Goal: Information Seeking & Learning: Learn about a topic

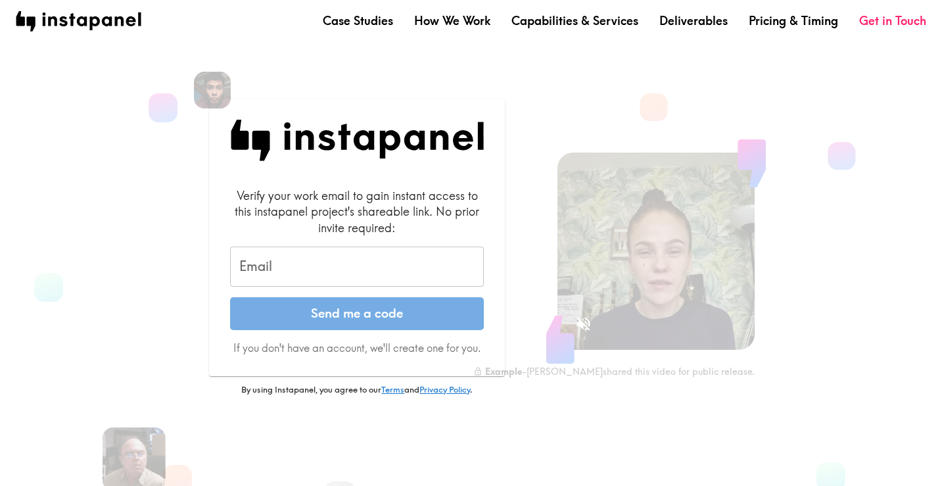
click at [348, 262] on input "Email" at bounding box center [357, 267] width 254 height 41
type input "morgan.ogryzek@havascx.com"
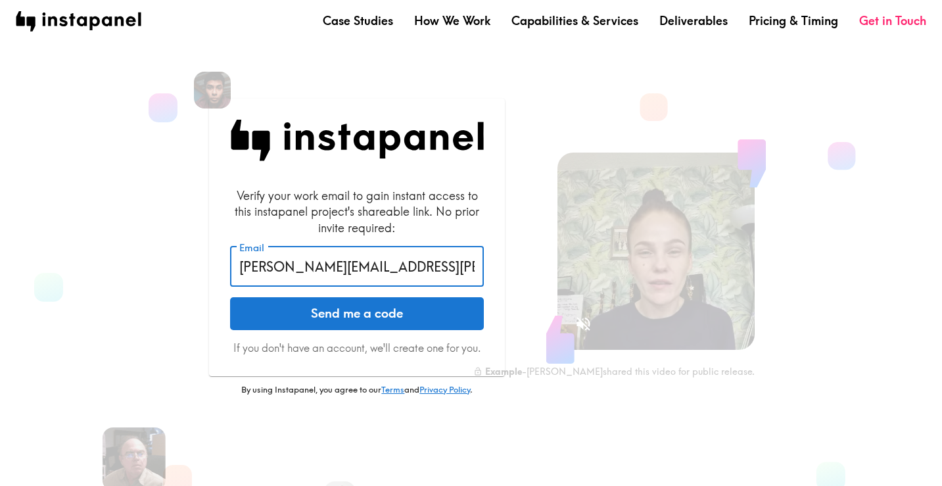
click at [360, 316] on button "Send me a code" at bounding box center [357, 313] width 254 height 33
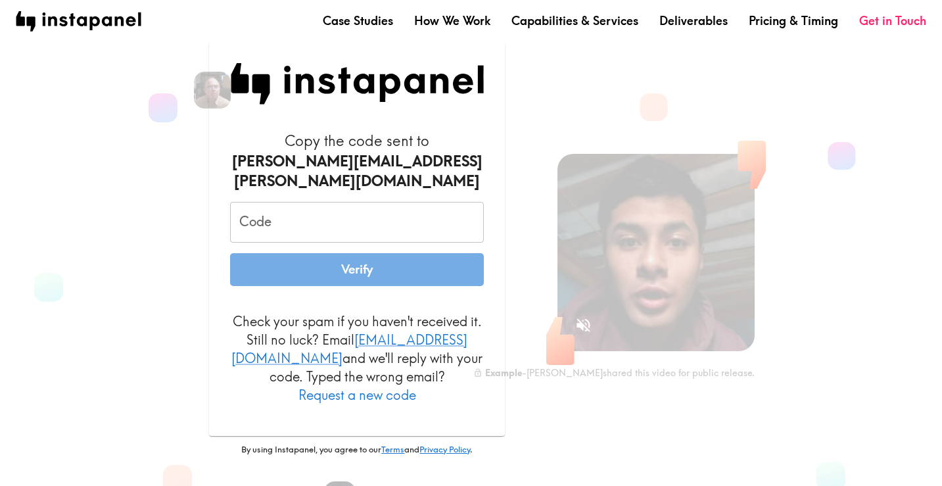
click at [435, 205] on input "Code" at bounding box center [357, 222] width 254 height 41
paste input "ukp_HBt_QhN"
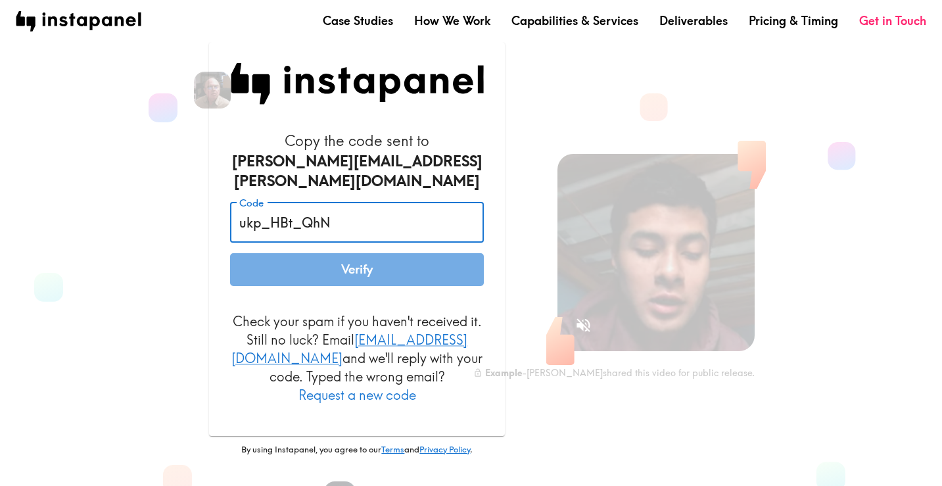
type input "ukp_HBt_QhN"
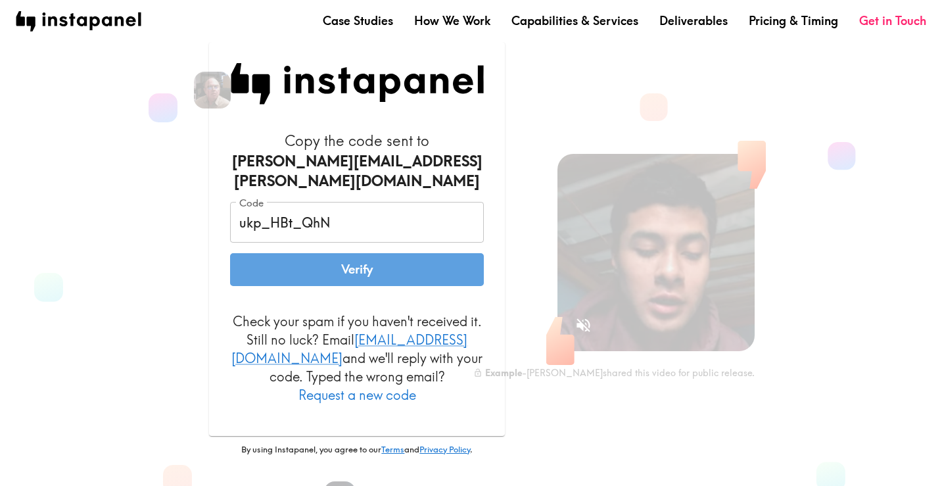
click at [414, 268] on button "Verify" at bounding box center [357, 269] width 254 height 33
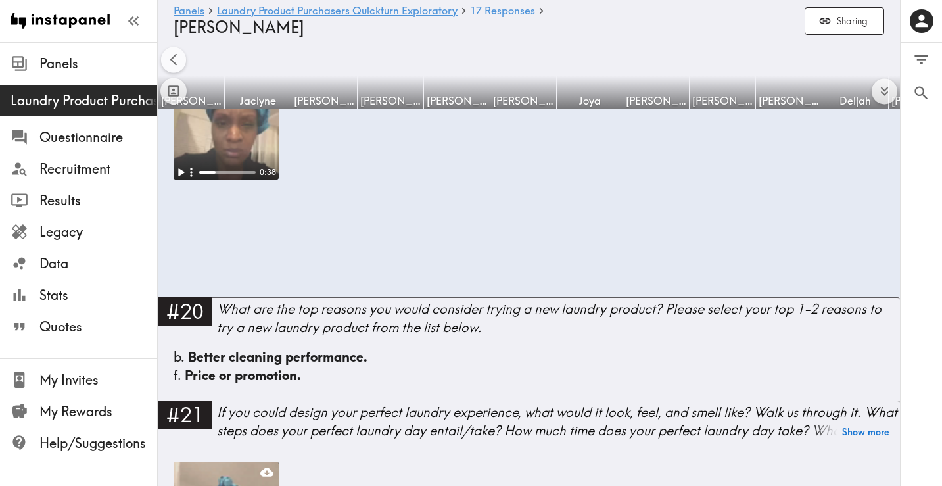
scroll to position [0, 387]
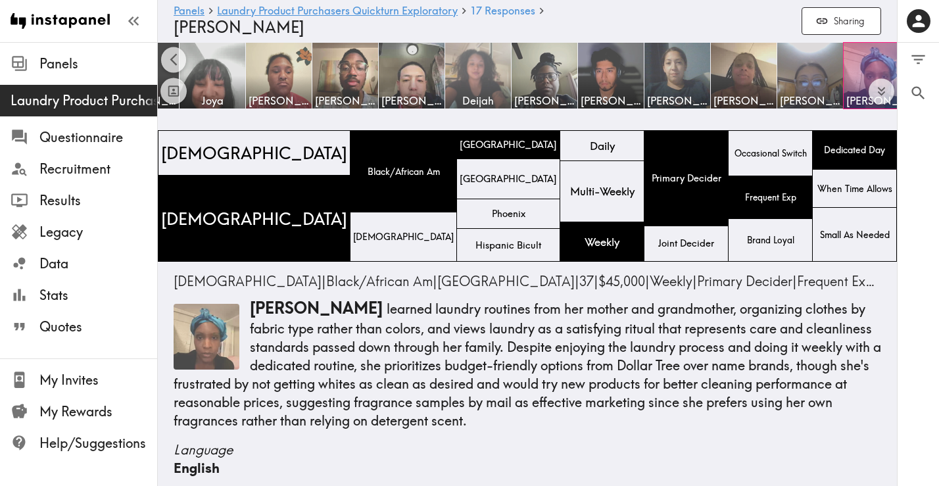
scroll to position [0, 391]
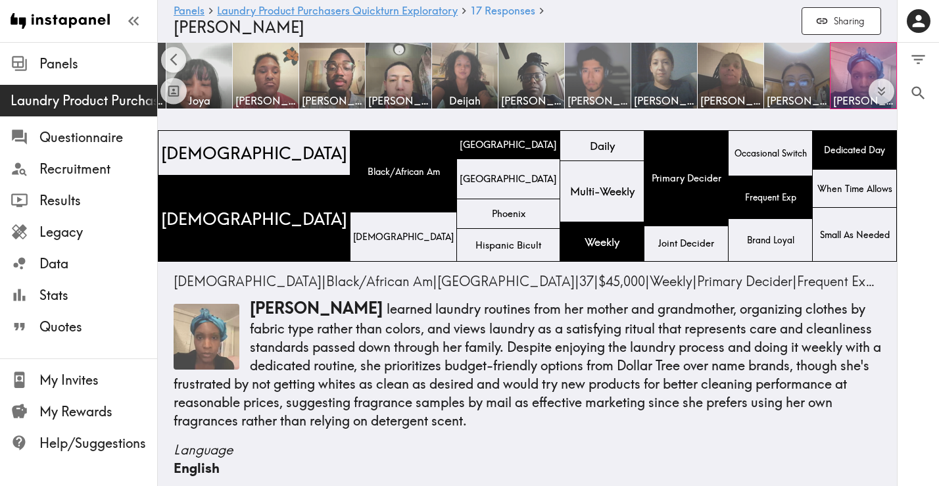
click at [596, 82] on img at bounding box center [597, 75] width 69 height 69
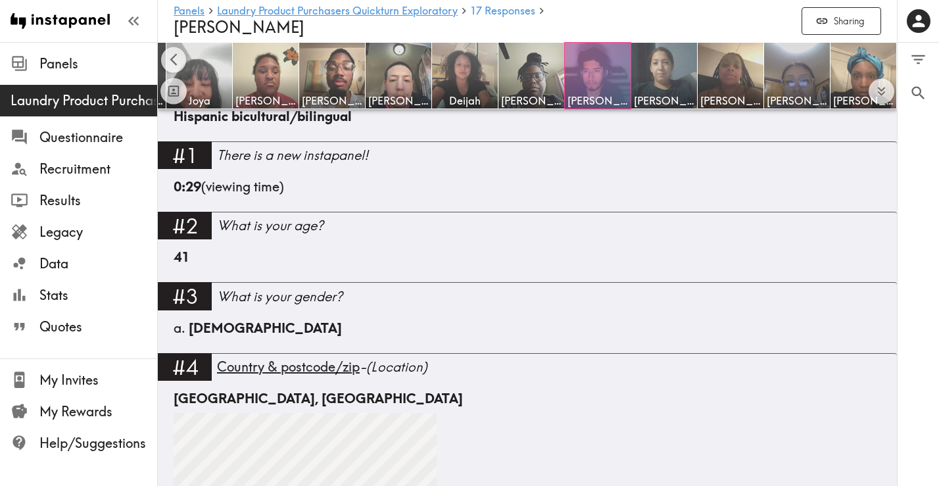
scroll to position [480, 0]
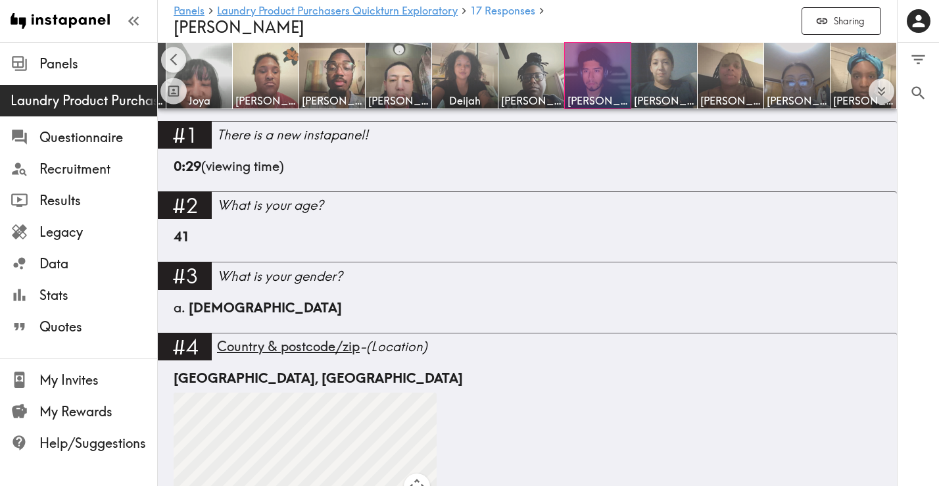
click at [444, 227] on div "41" at bounding box center [527, 244] width 707 height 34
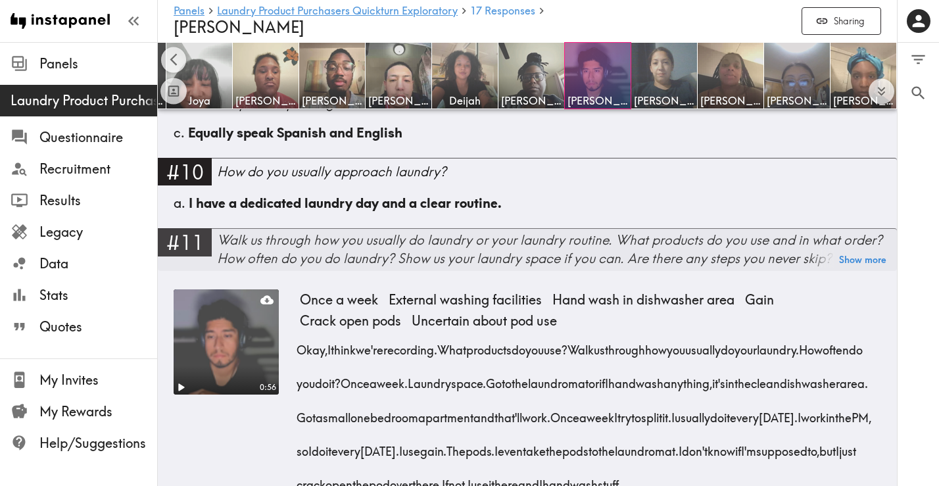
scroll to position [1369, 0]
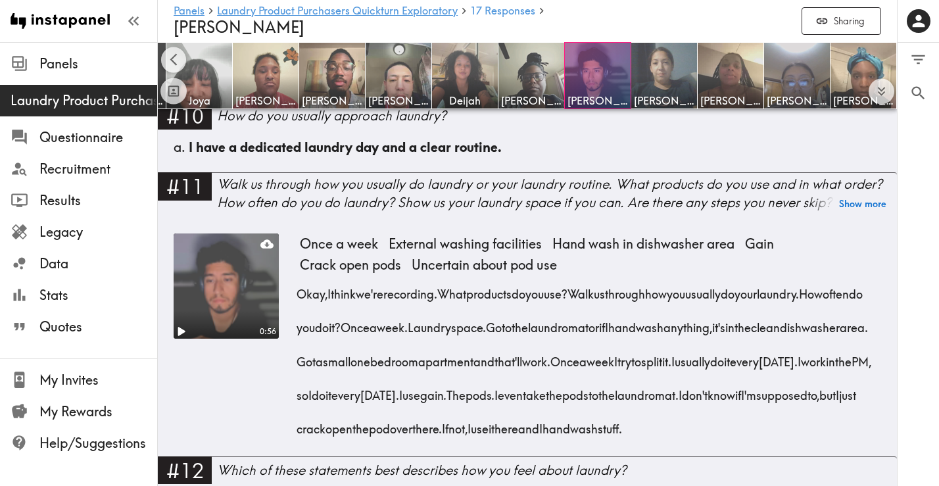
click at [186, 323] on icon "Play" at bounding box center [180, 331] width 17 height 17
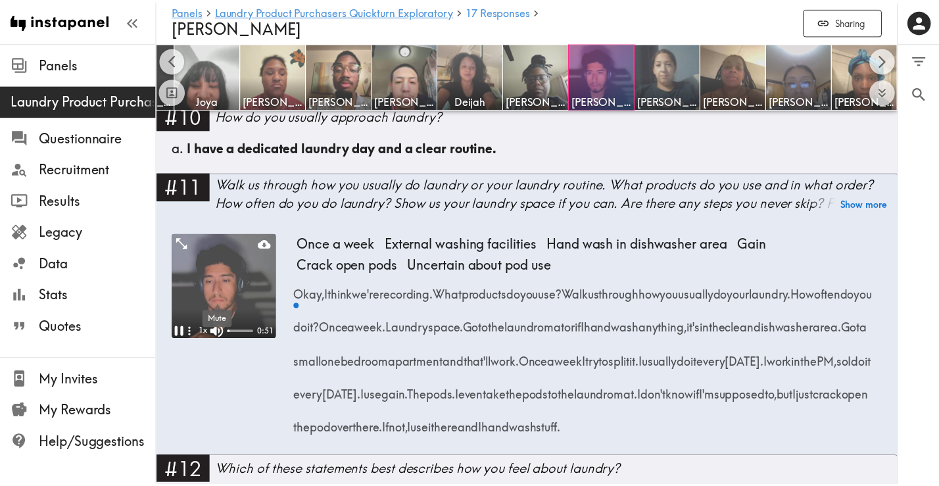
scroll to position [0, 381]
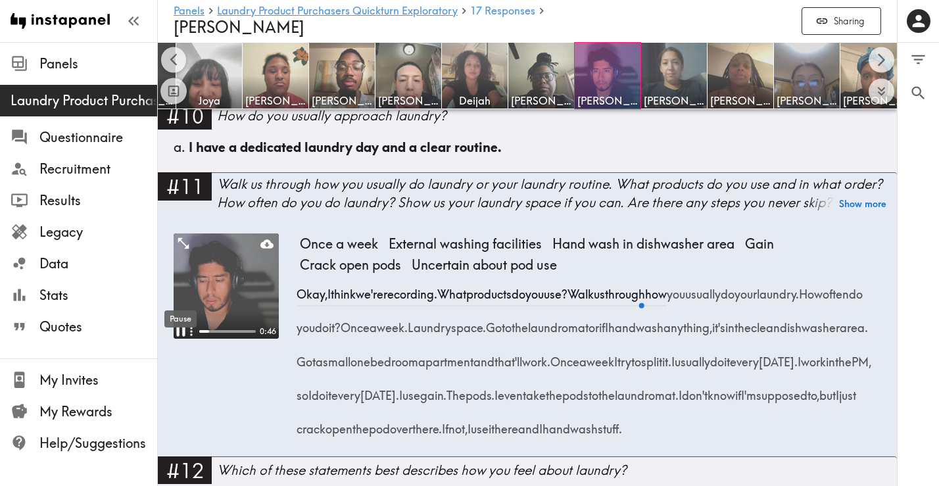
click at [180, 323] on icon "Pause" at bounding box center [180, 331] width 17 height 17
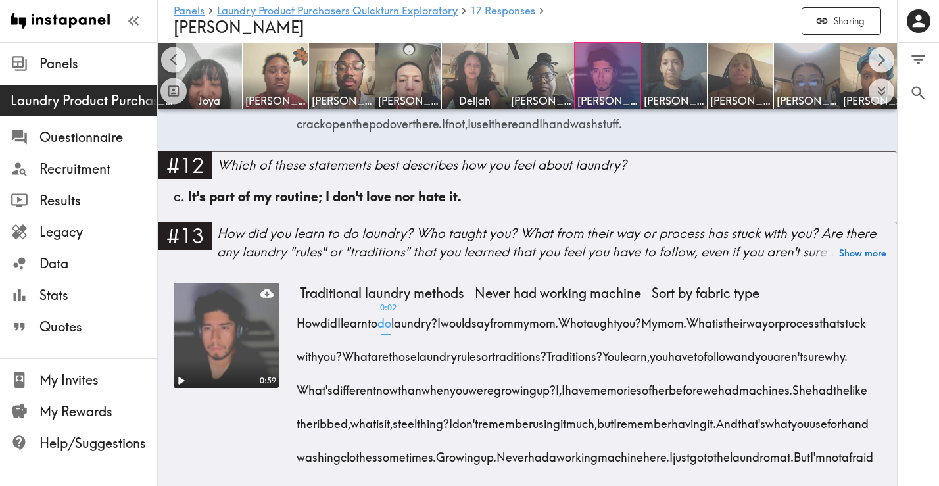
scroll to position [1688, 0]
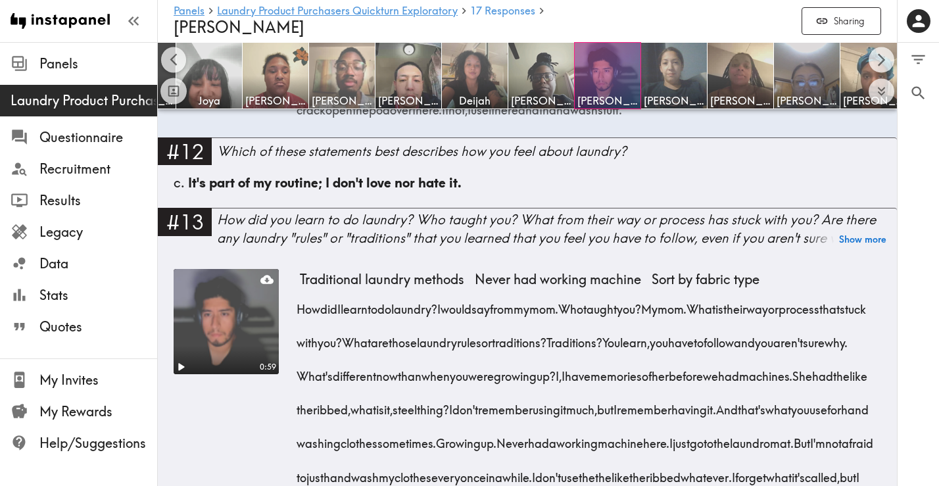
click at [318, 75] on img at bounding box center [342, 75] width 69 height 69
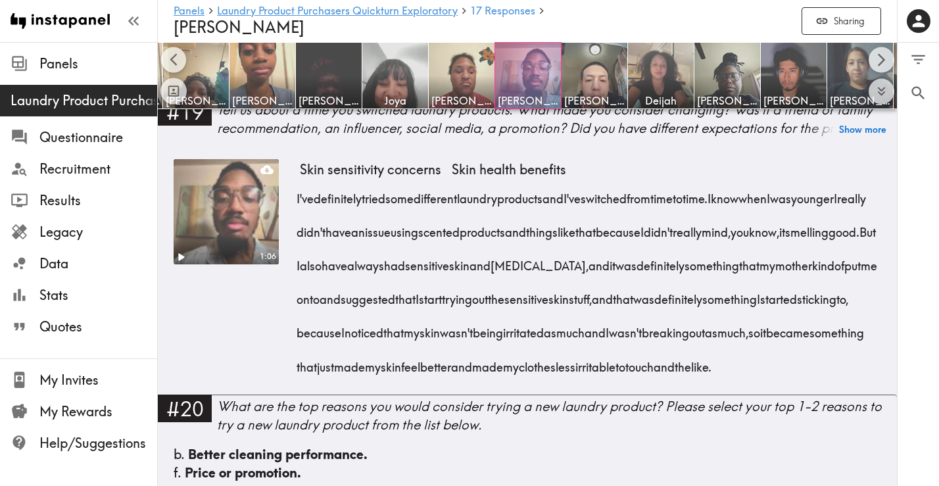
scroll to position [3043, 0]
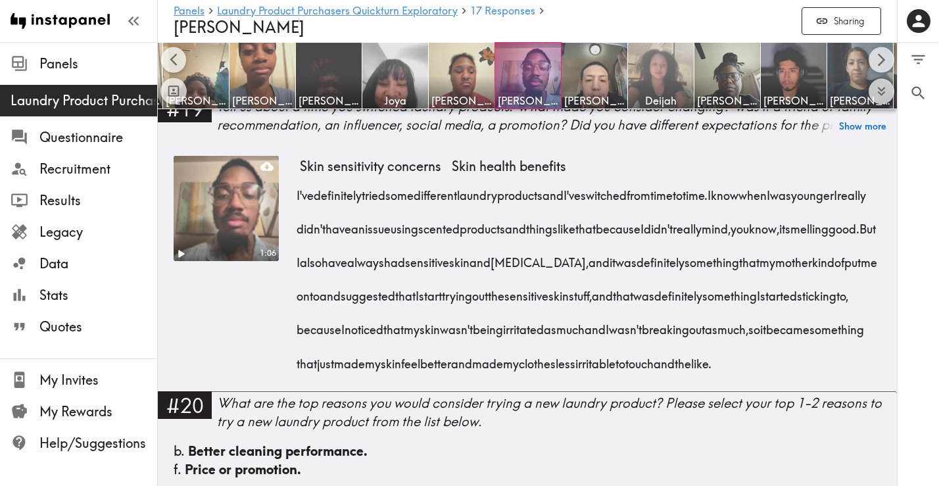
click at [653, 71] on img at bounding box center [661, 75] width 69 height 69
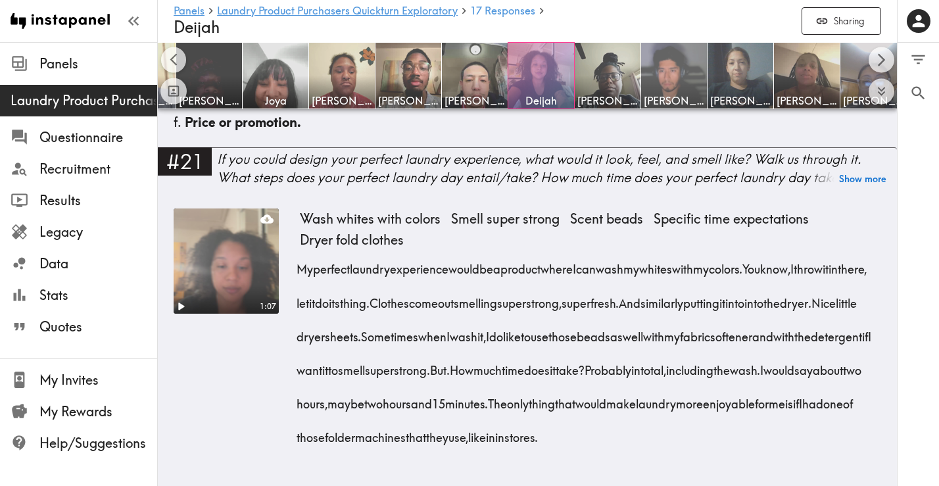
scroll to position [0, 371]
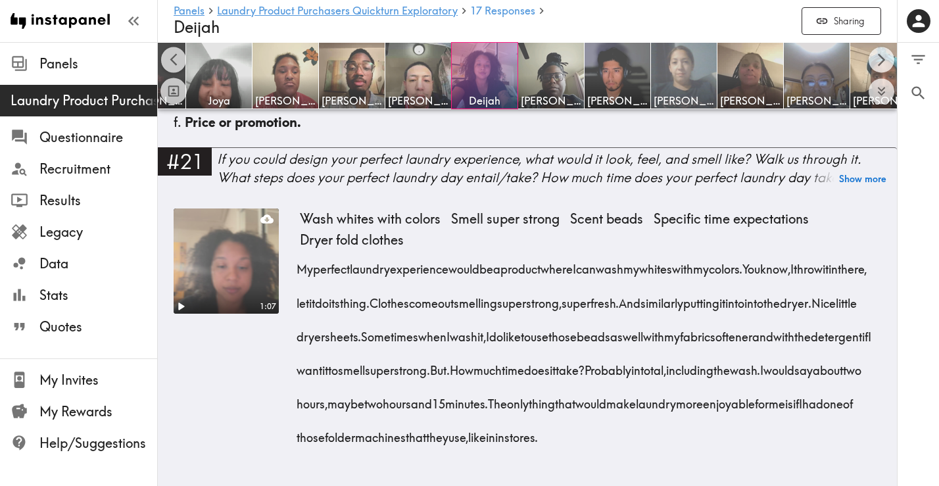
click at [694, 76] on img at bounding box center [684, 75] width 69 height 69
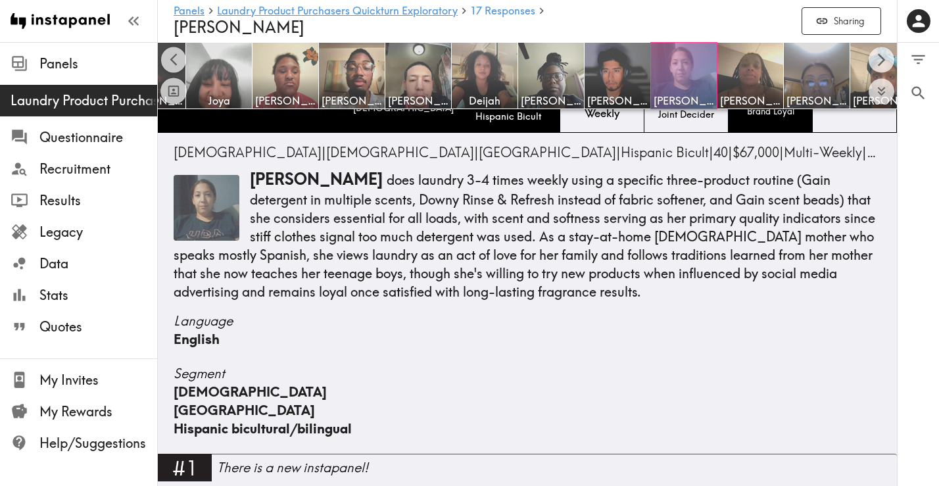
scroll to position [126, 0]
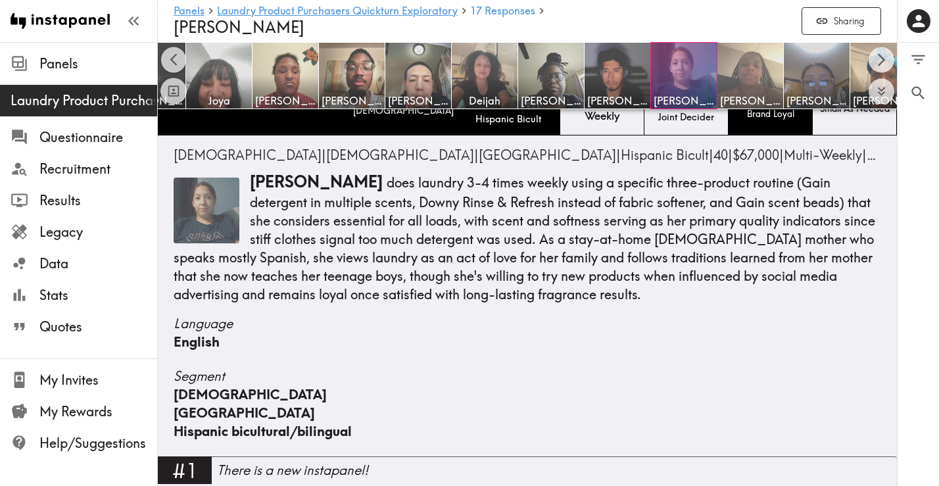
click at [755, 64] on img at bounding box center [750, 75] width 69 height 69
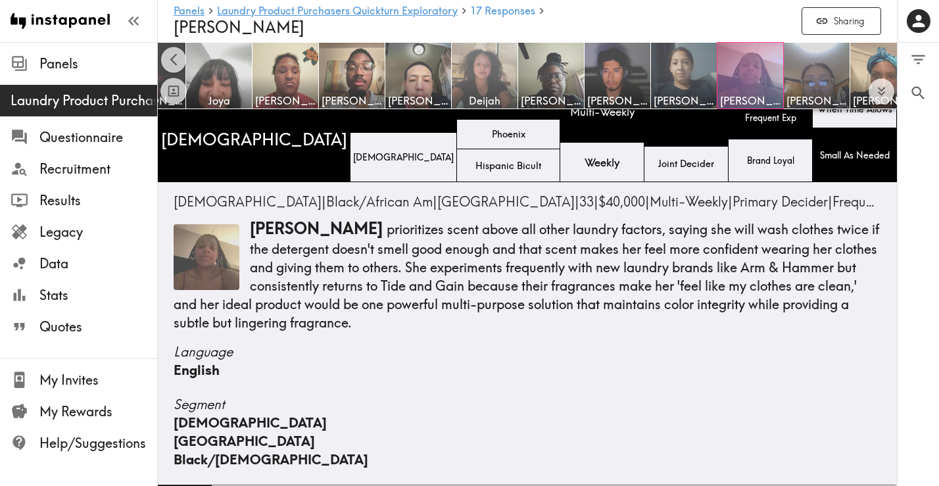
scroll to position [0, 391]
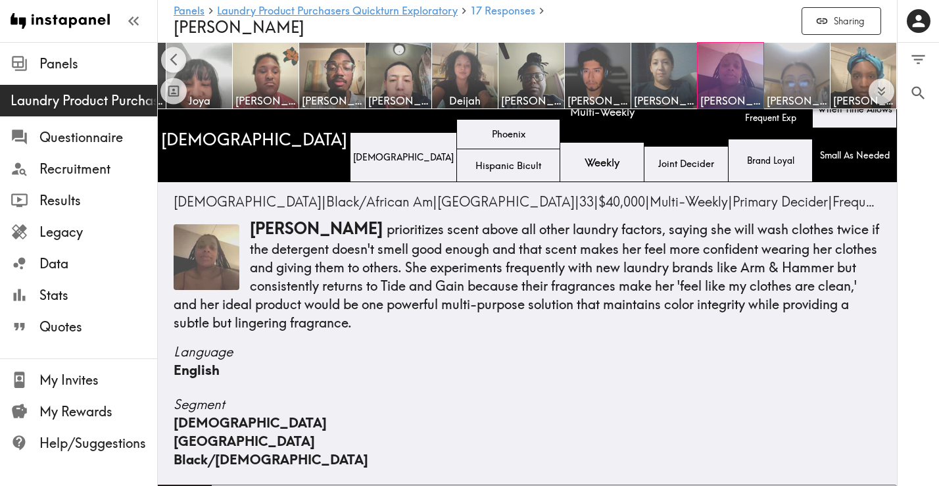
click at [772, 78] on img at bounding box center [797, 75] width 69 height 69
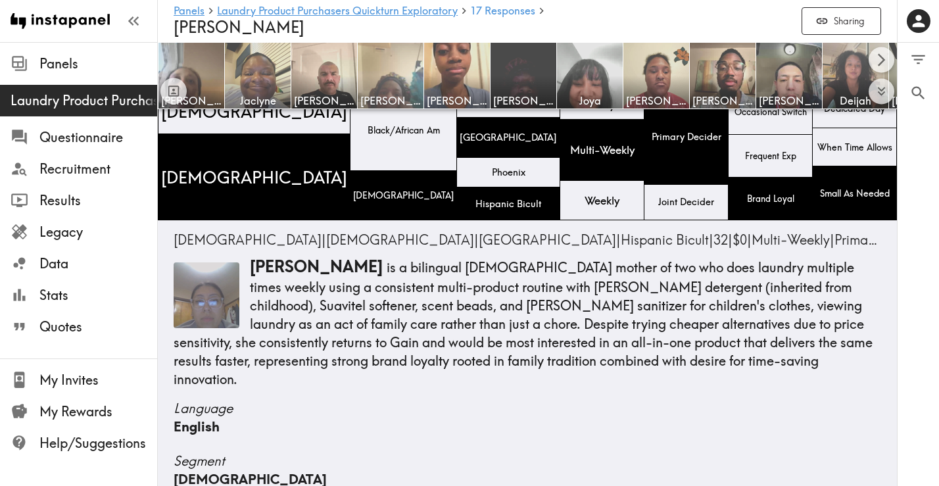
click at [392, 71] on img at bounding box center [390, 75] width 69 height 69
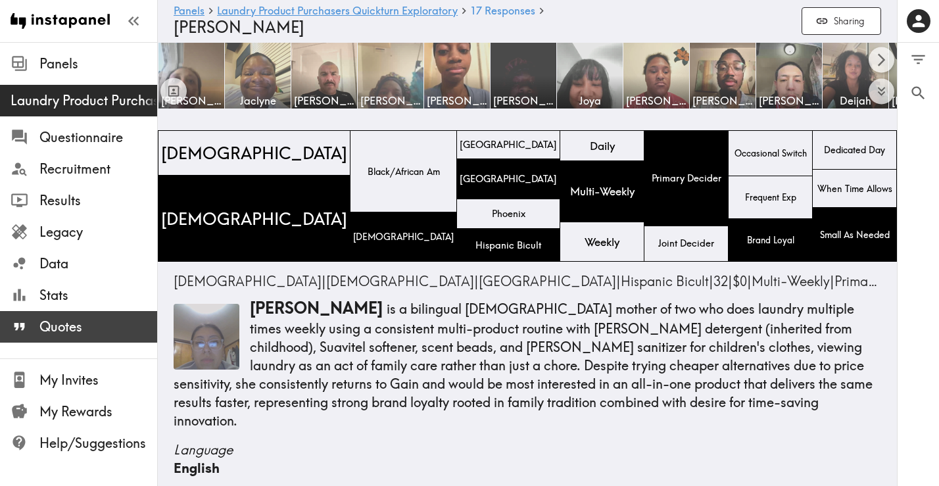
click at [96, 318] on span "Quotes" at bounding box center [98, 327] width 118 height 18
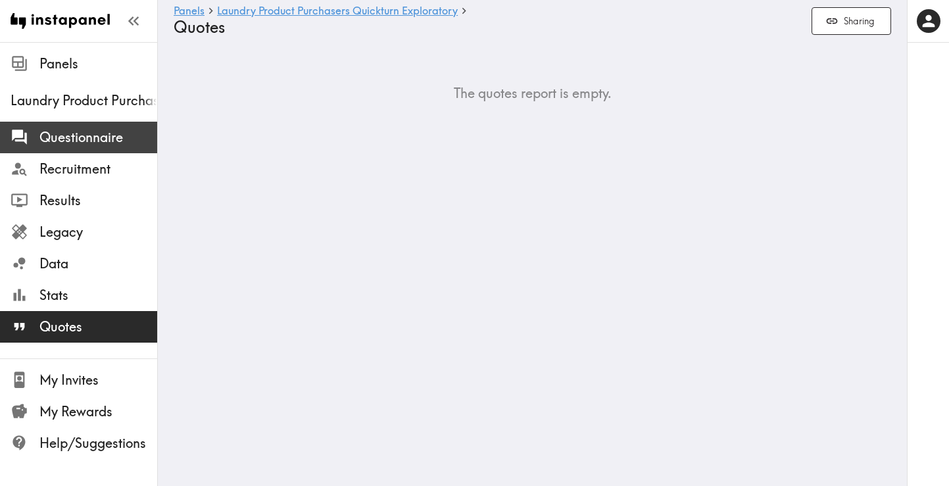
click at [76, 145] on span "Questionnaire" at bounding box center [98, 137] width 118 height 18
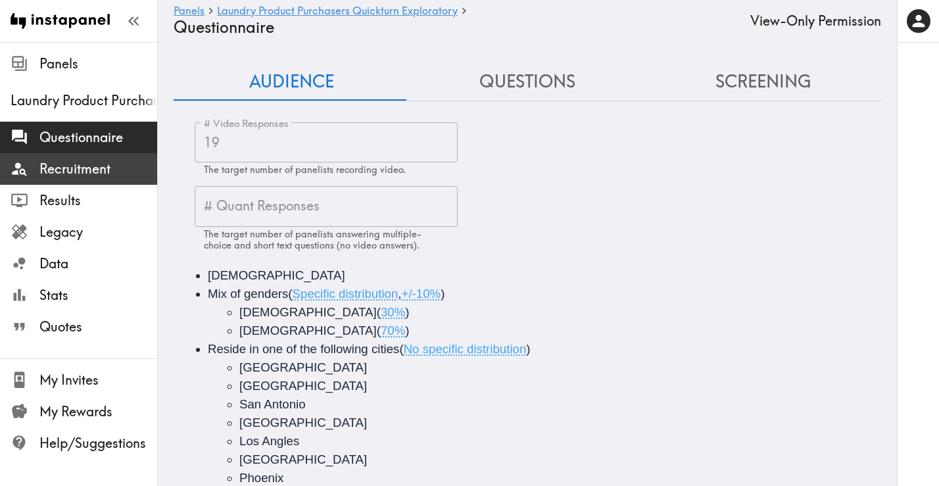
click at [100, 174] on span "Recruitment" at bounding box center [98, 169] width 118 height 18
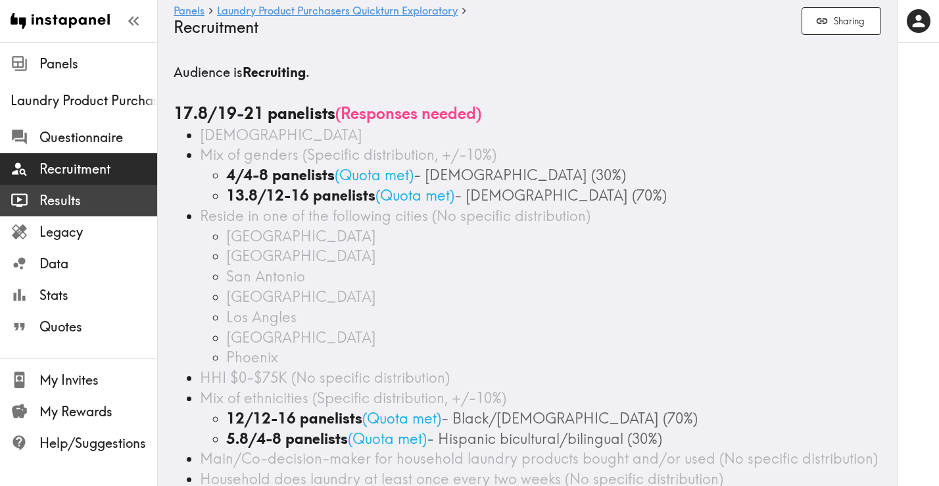
click at [101, 203] on span "Results" at bounding box center [98, 200] width 118 height 18
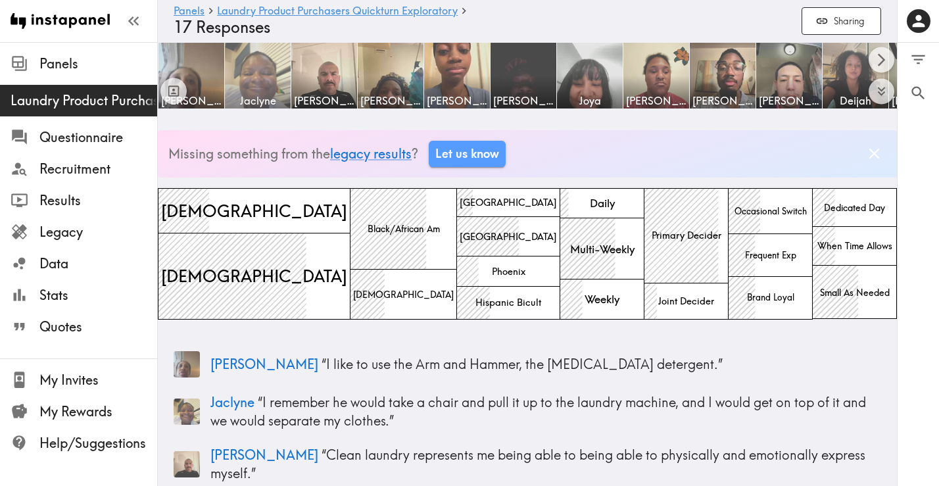
click at [260, 77] on img at bounding box center [258, 75] width 69 height 69
